Goal: Information Seeking & Learning: Learn about a topic

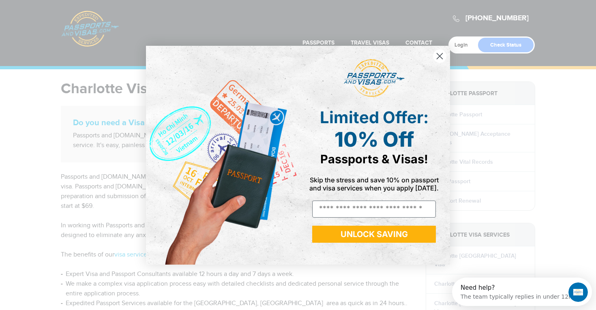
click at [442, 57] on icon "Close dialog" at bounding box center [440, 56] width 6 height 6
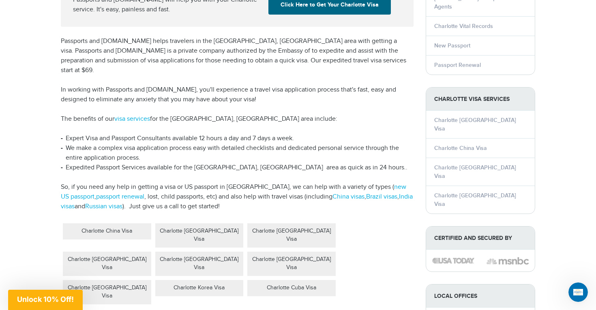
scroll to position [136, 0]
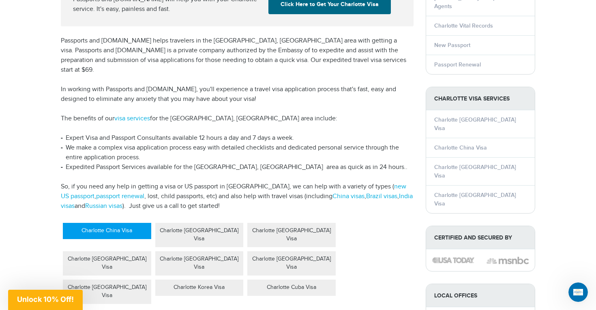
click at [124, 225] on div "Charlotte China Visa" at bounding box center [107, 231] width 88 height 16
